Goal: Task Accomplishment & Management: Use online tool/utility

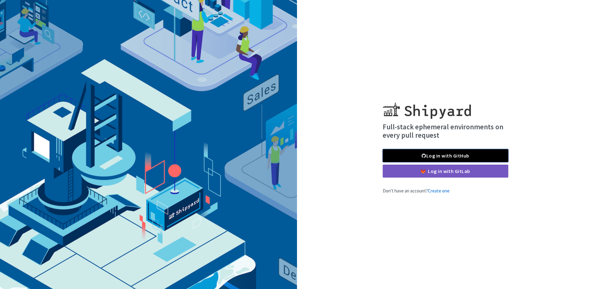
click at [448, 155] on link "Log in with GitHub" at bounding box center [446, 155] width 126 height 13
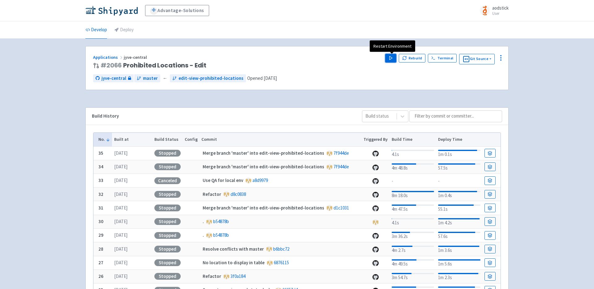
click at [392, 60] on icon "button" at bounding box center [390, 58] width 5 height 5
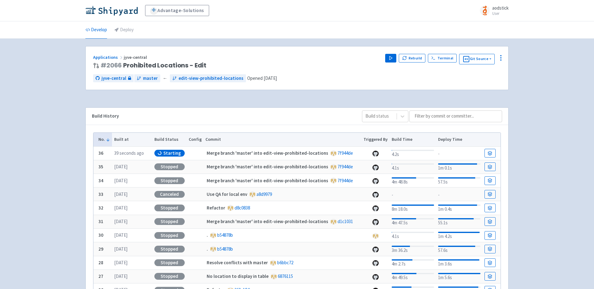
click at [543, 90] on div "Advantage-Solutions aodstick User Profile Sign out Develop Deploy #" at bounding box center [297, 195] width 594 height 391
click at [546, 70] on div "Advantage-Solutions aodstick User Profile Sign out Develop Deploy #" at bounding box center [297, 195] width 594 height 391
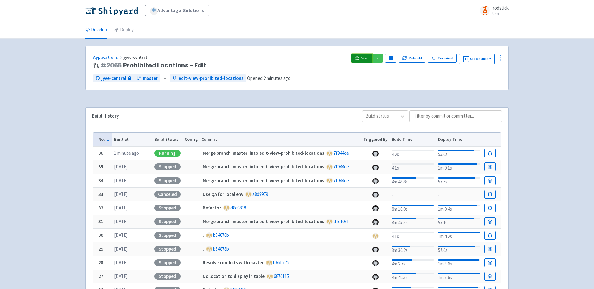
click at [365, 58] on span "Visit" at bounding box center [365, 58] width 8 height 5
